Goal: Transaction & Acquisition: Book appointment/travel/reservation

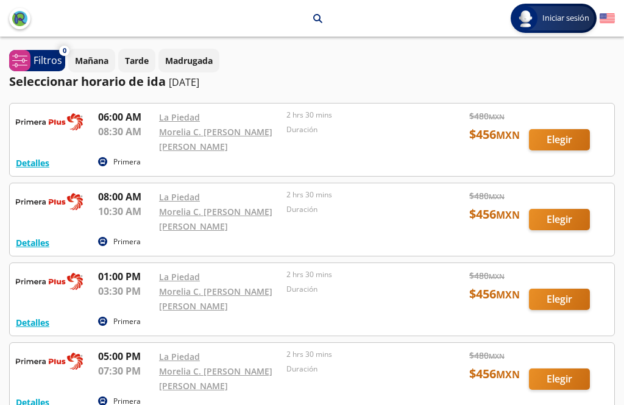
click at [36, 199] on div at bounding box center [312, 219] width 605 height 73
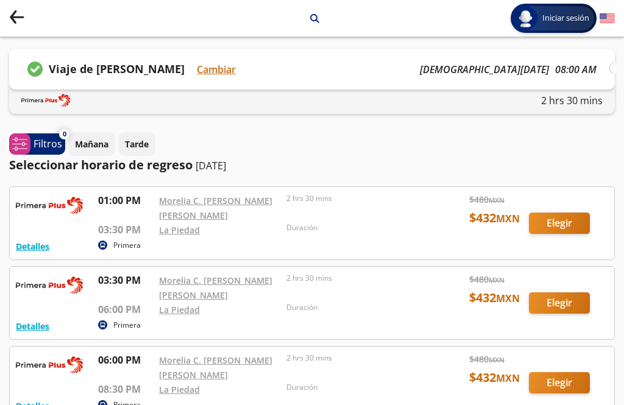
click at [40, 246] on button "Detalles" at bounding box center [33, 246] width 34 height 13
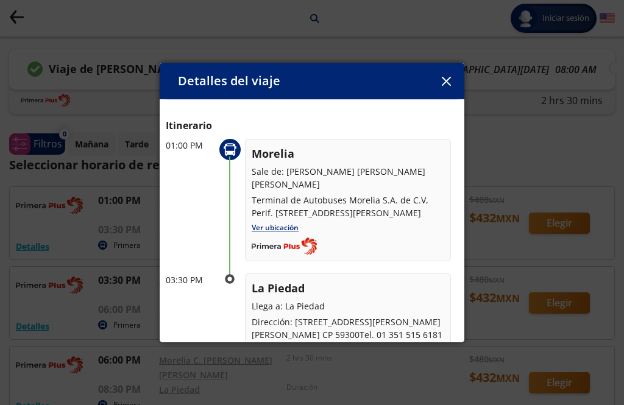
scroll to position [29, 0]
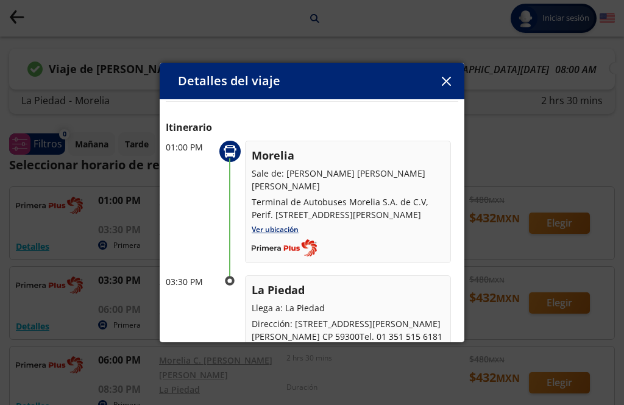
click at [442, 78] on button "button" at bounding box center [446, 81] width 18 height 18
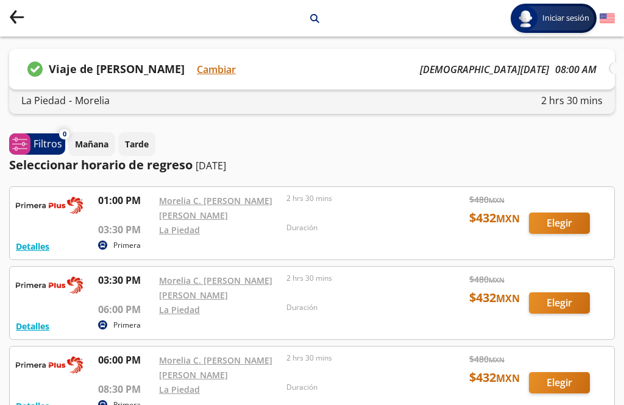
click at [15, 15] on icon "Group 9 Created with Sketch." at bounding box center [16, 16] width 15 height 15
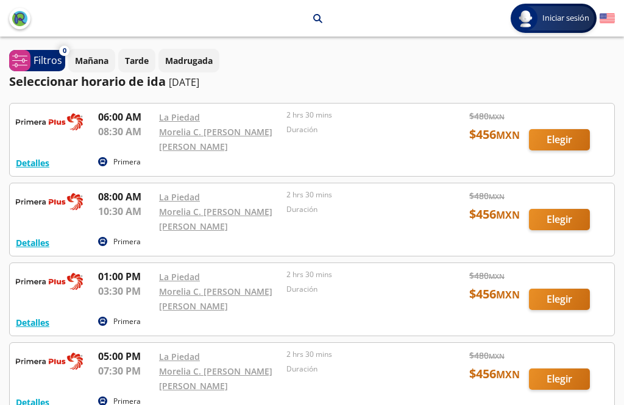
click at [37, 169] on button "Detalles" at bounding box center [33, 163] width 34 height 13
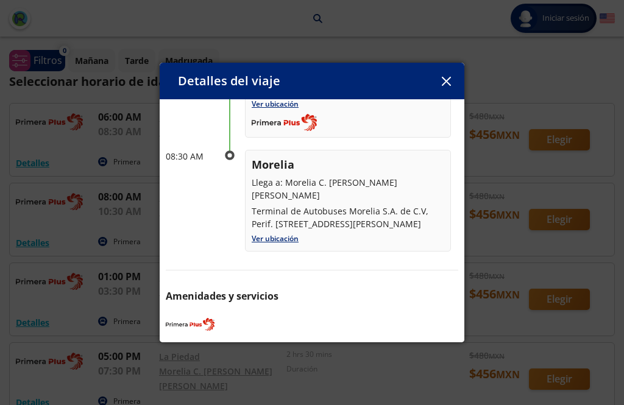
scroll to position [154, 0]
click at [434, 69] on div "Detalles del viaje" at bounding box center [312, 81] width 305 height 37
